Goal: Find specific page/section: Find specific page/section

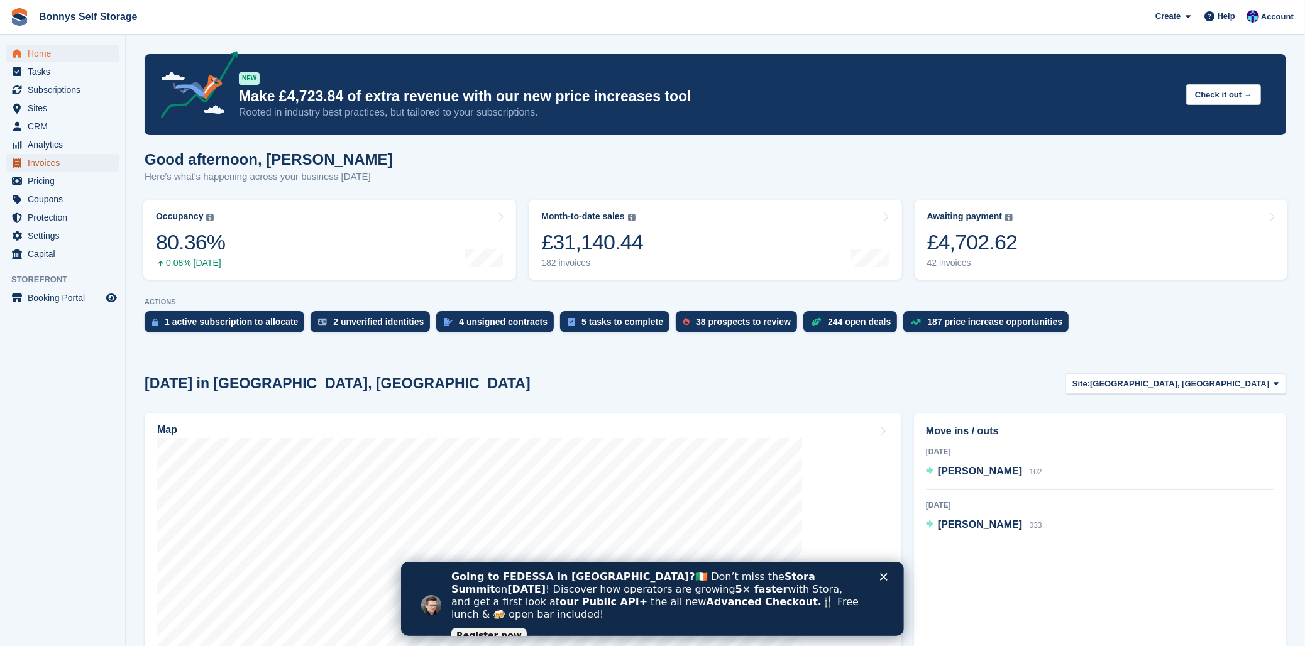
click at [49, 162] on span "Invoices" at bounding box center [65, 163] width 75 height 18
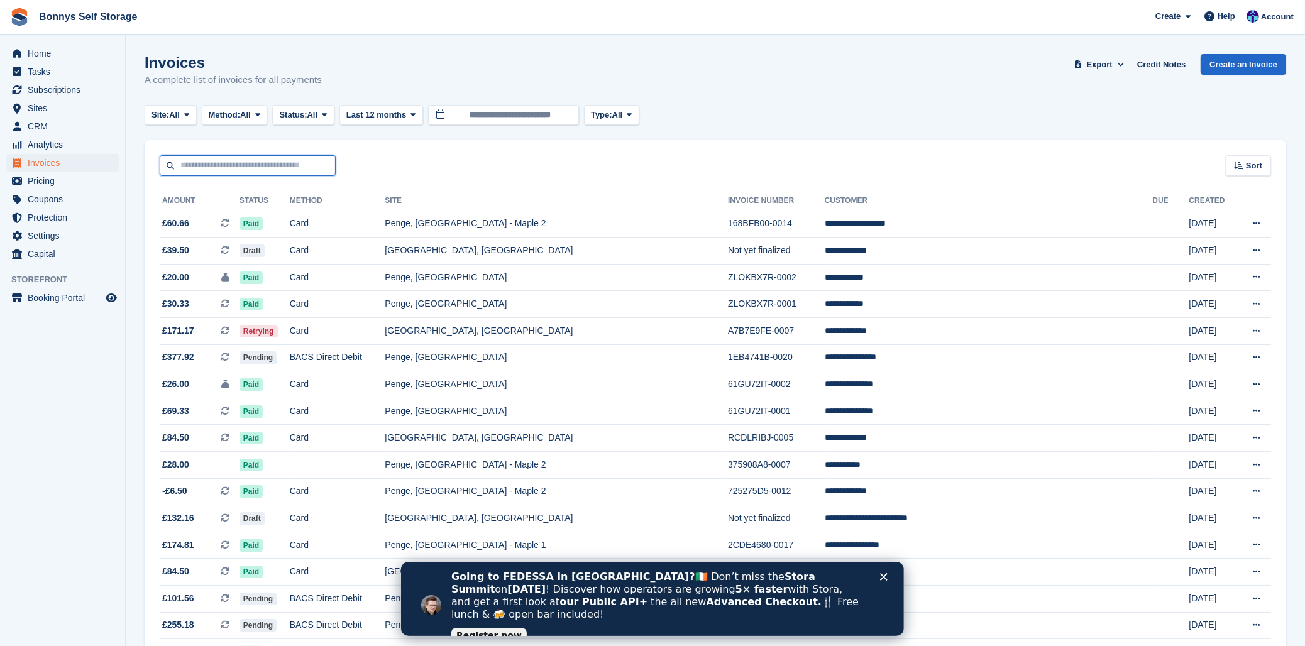
click at [248, 172] on input "text" at bounding box center [248, 165] width 176 height 21
type input "*****"
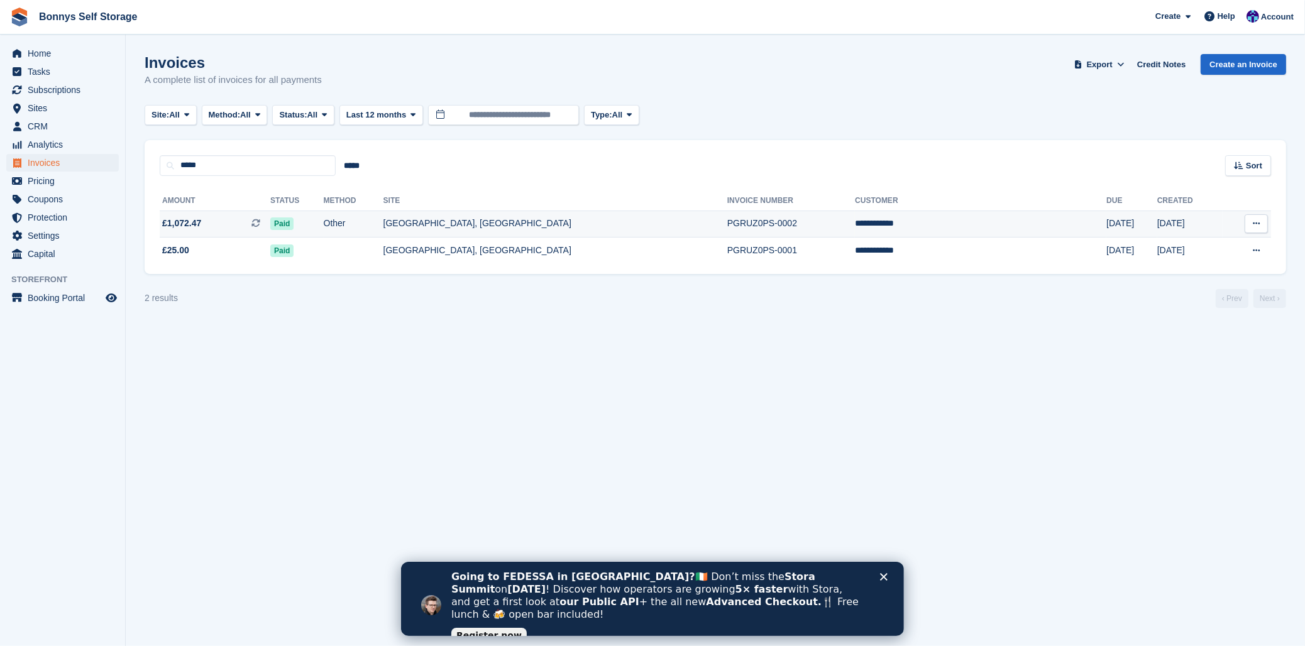
click at [494, 223] on td "[GEOGRAPHIC_DATA], [GEOGRAPHIC_DATA]" at bounding box center [555, 224] width 344 height 27
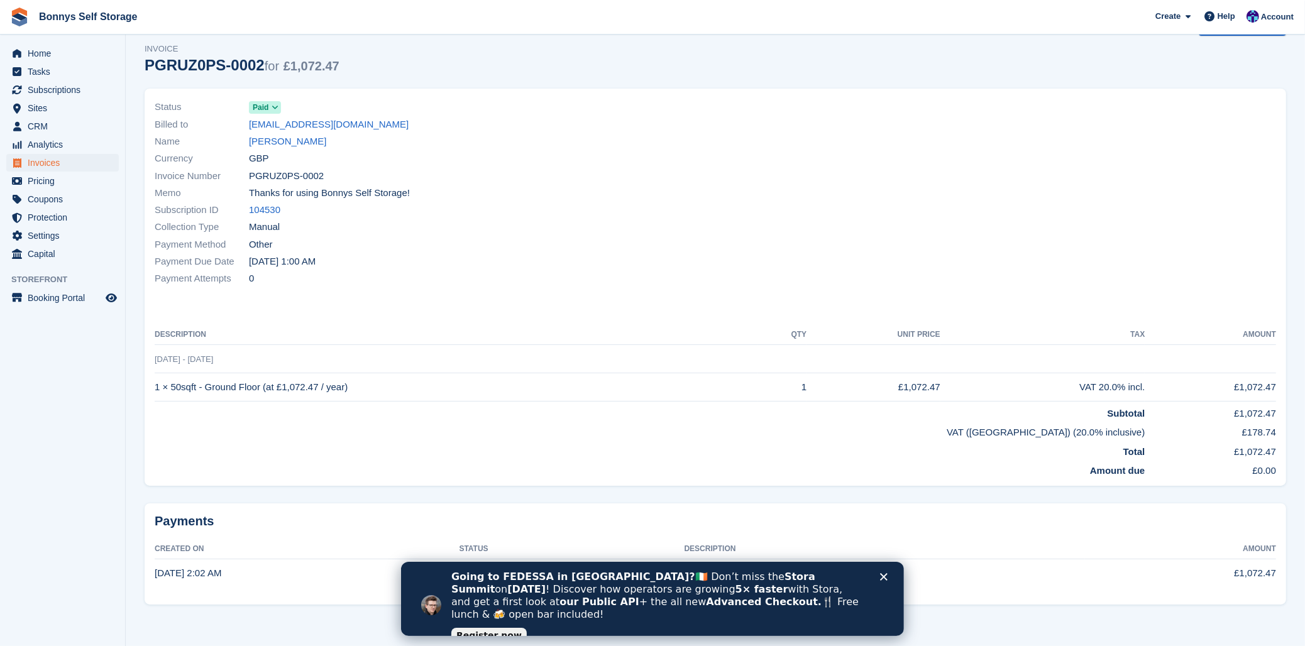
drag, startPoint x: 144, startPoint y: 61, endPoint x: 251, endPoint y: 62, distance: 106.9
click at [251, 62] on div "PGRUZ0PS-0002 for £1,072.47" at bounding box center [242, 65] width 195 height 17
click at [255, 62] on div "PGRUZ0PS-0002 for £1,072.47" at bounding box center [242, 65] width 195 height 17
drag, startPoint x: 255, startPoint y: 63, endPoint x: 158, endPoint y: 67, distance: 96.9
click at [153, 65] on div "PGRUZ0PS-0002 for £1,072.47" at bounding box center [242, 65] width 195 height 17
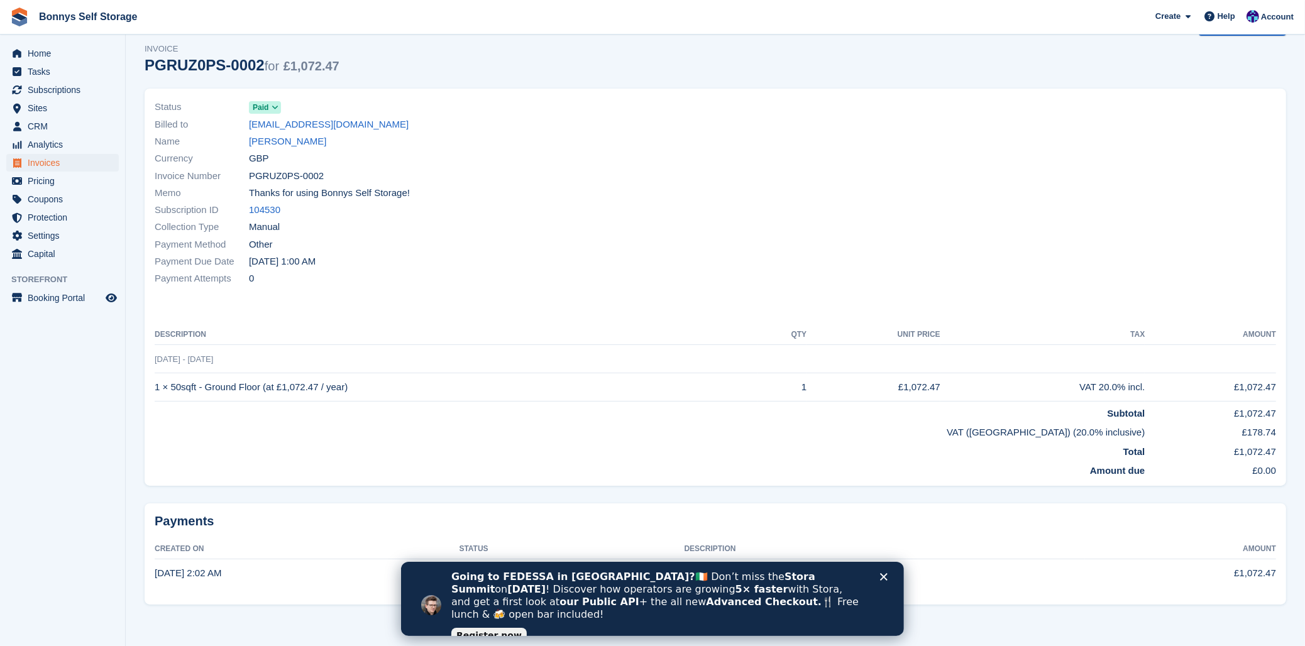
copy div "PGRUZ0PS-0002"
click at [171, 395] on td "1 × 50sqft - Ground Floor (at £1,072.47 / year)" at bounding box center [456, 387] width 603 height 28
drag, startPoint x: 168, startPoint y: 386, endPoint x: 263, endPoint y: 382, distance: 95.0
click at [263, 382] on td "1 × 50sqft - Ground Floor (at £1,072.47 / year)" at bounding box center [456, 387] width 603 height 28
copy td "50sqft - Ground Floor"
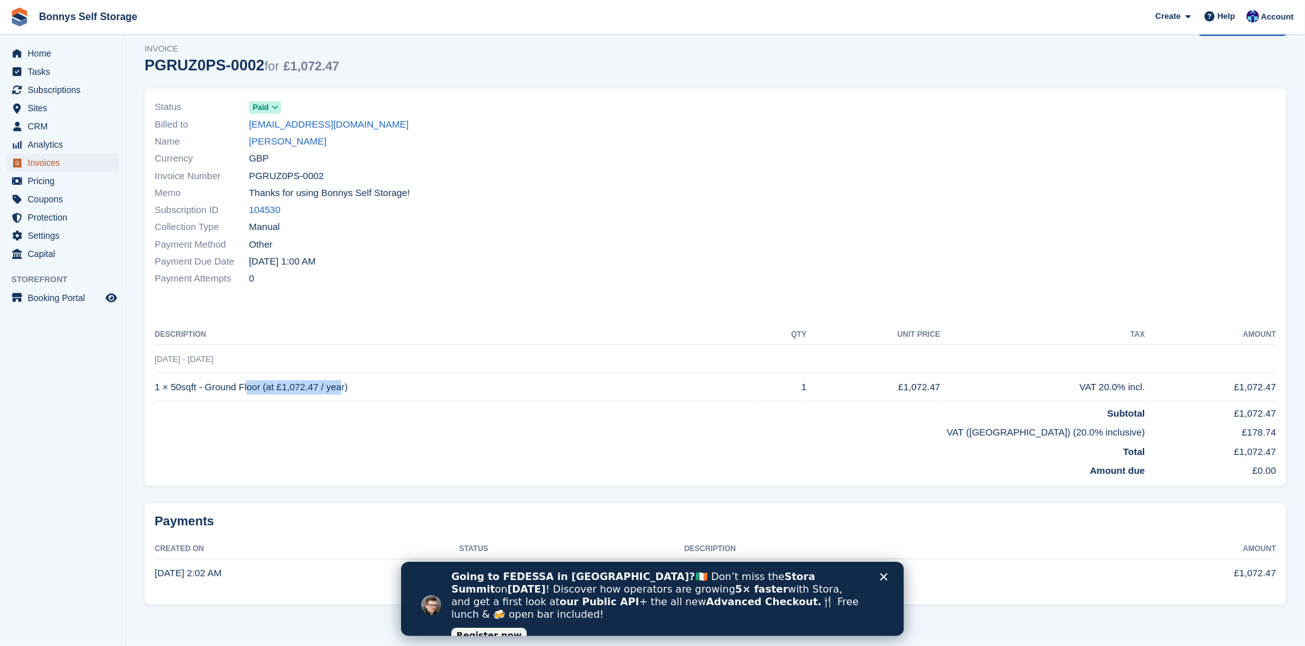
click at [57, 165] on span "Invoices" at bounding box center [65, 163] width 75 height 18
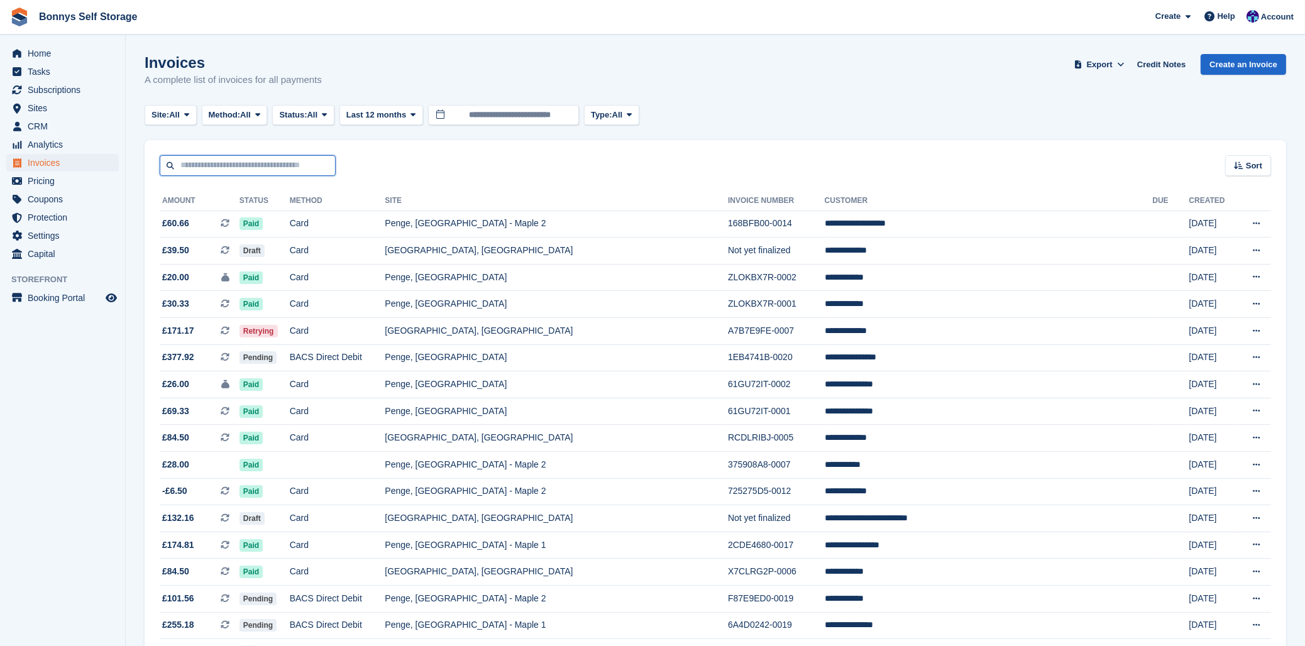
click at [280, 165] on input "text" at bounding box center [248, 165] width 176 height 21
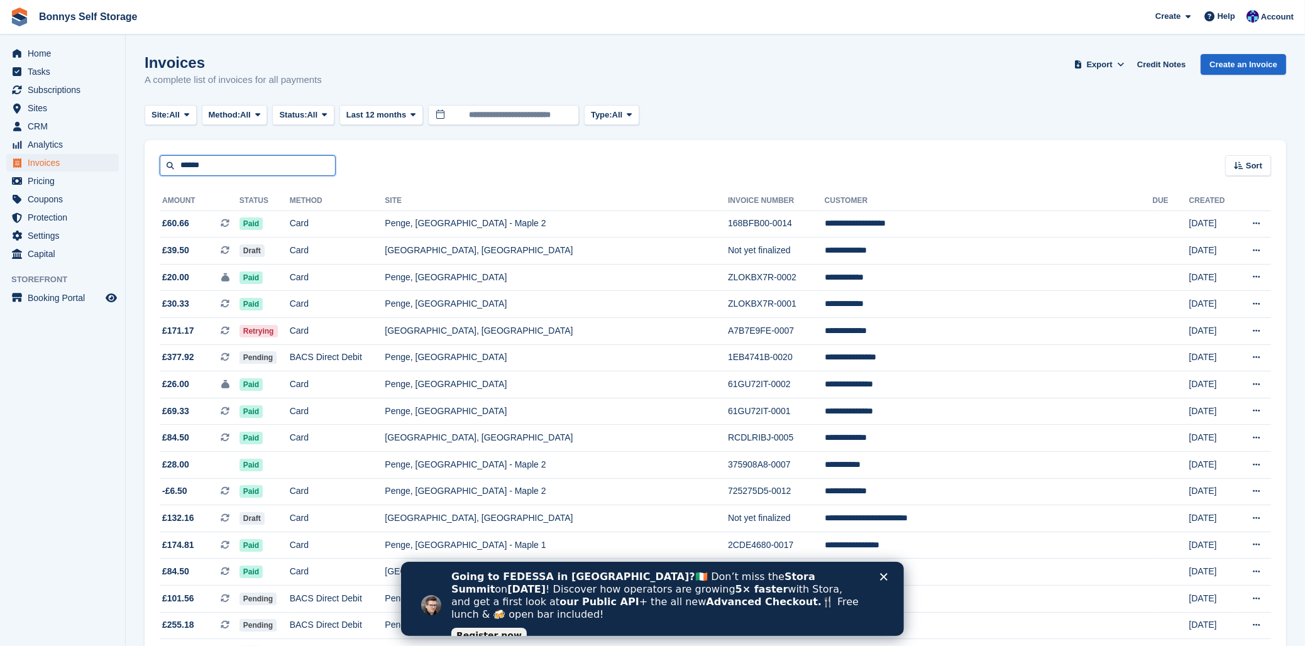
type input "******"
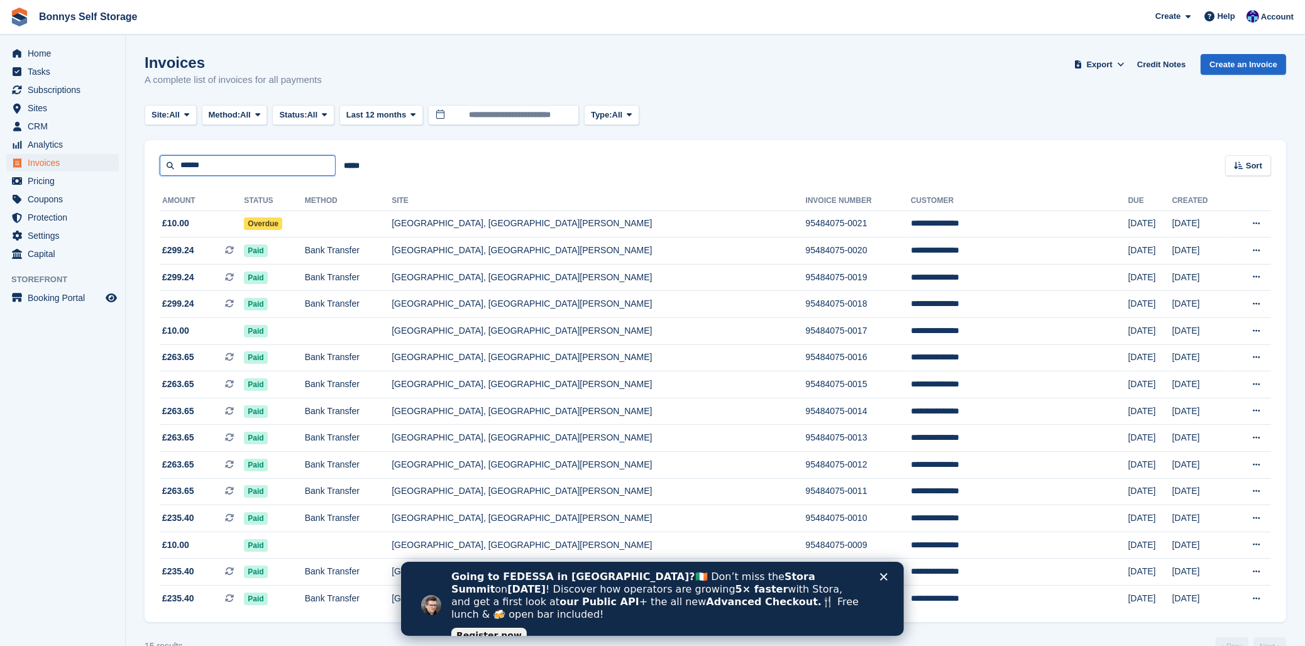
click at [234, 170] on input "******" at bounding box center [248, 165] width 176 height 21
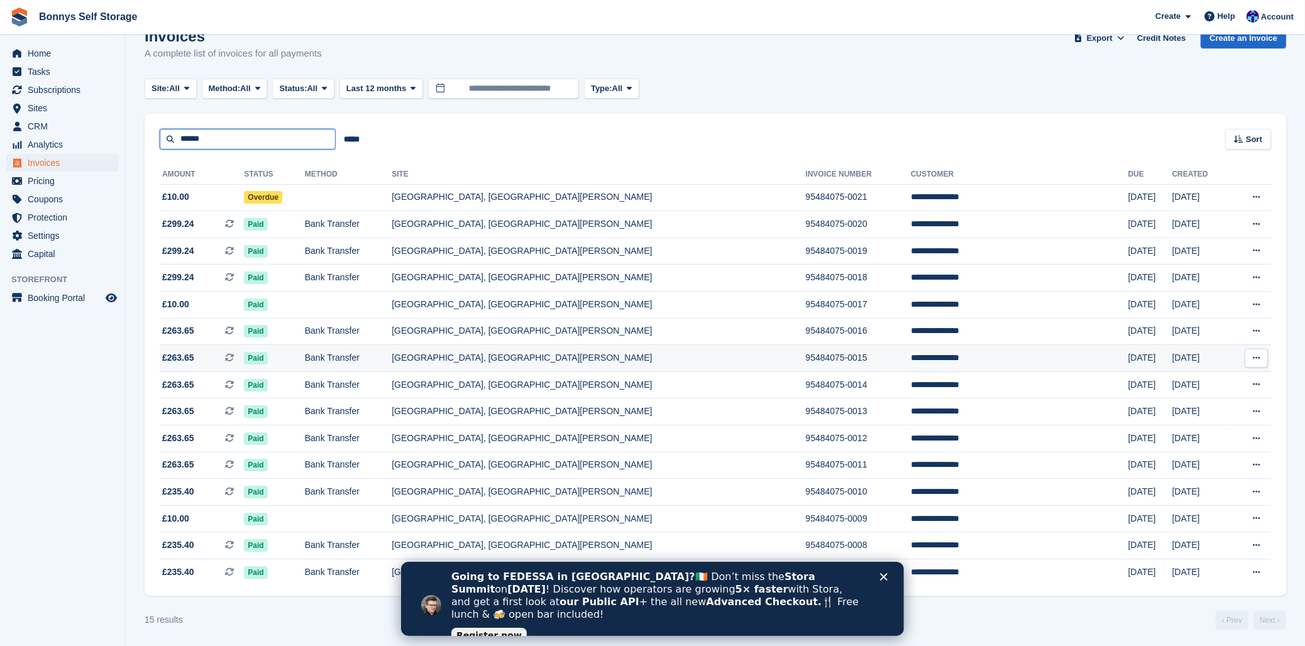
scroll to position [41, 0]
